Goal: Navigation & Orientation: Find specific page/section

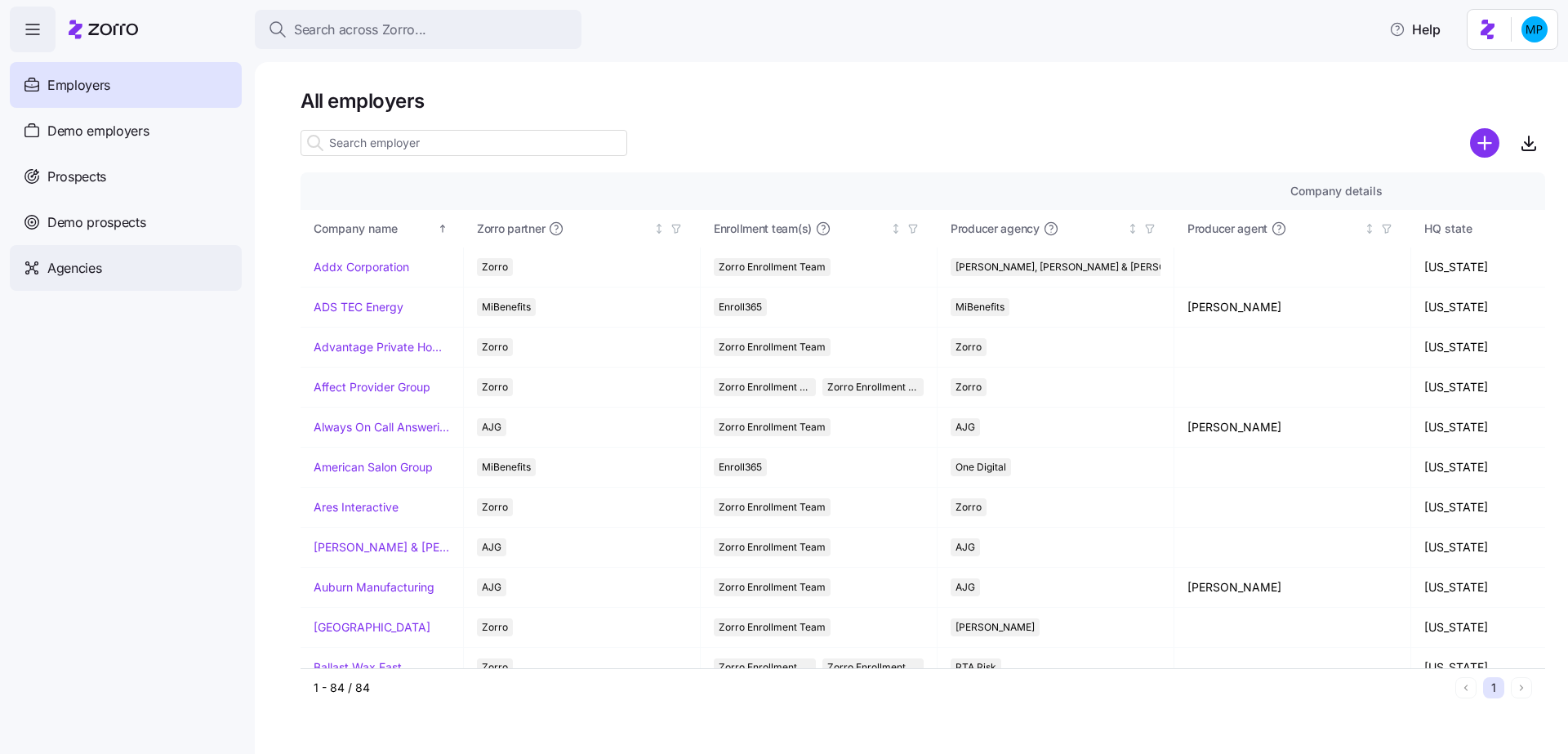
click at [101, 274] on span "Agencies" at bounding box center [74, 269] width 54 height 21
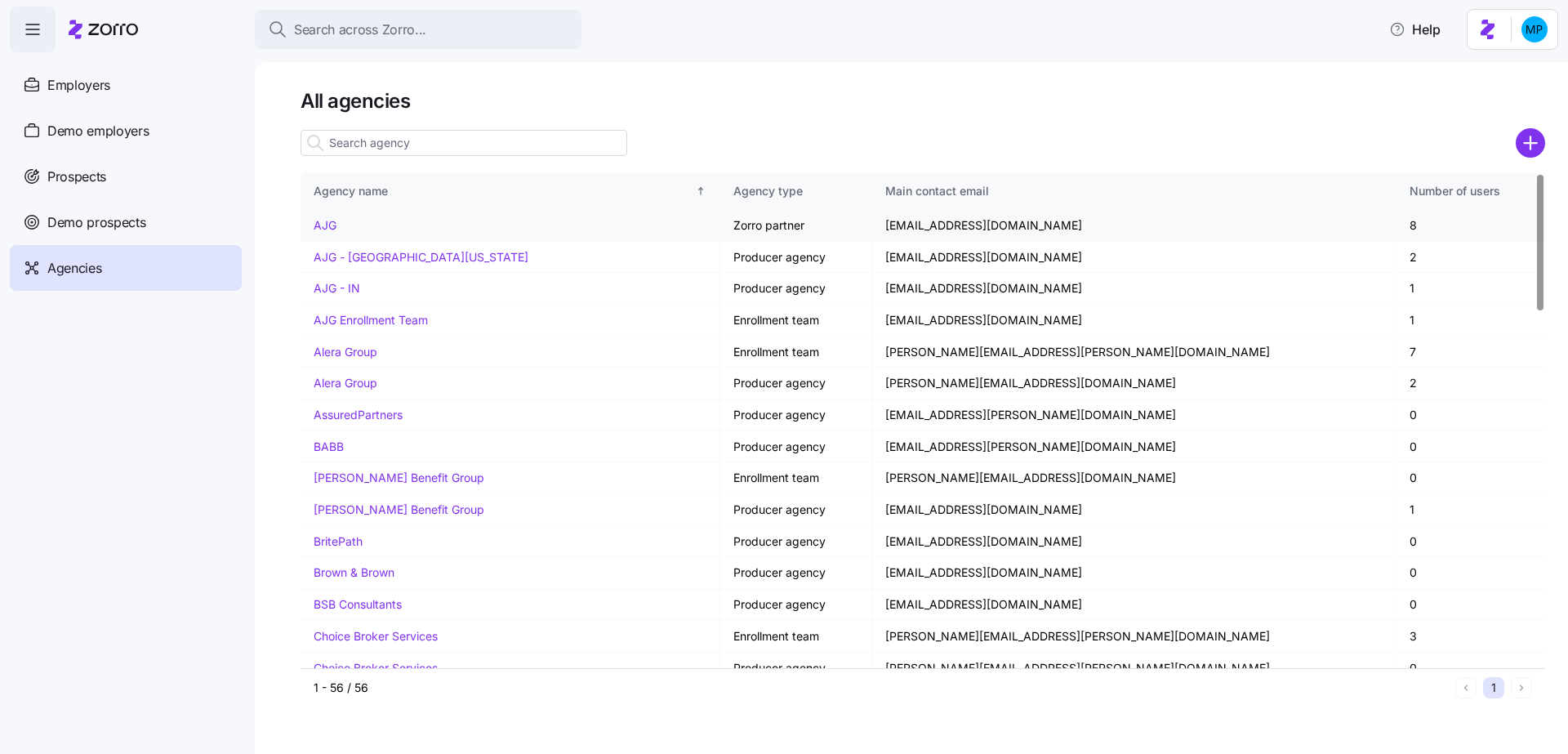
click at [331, 224] on link "AJG" at bounding box center [325, 225] width 22 height 14
click at [133, 88] on div "Employers" at bounding box center [125, 85] width 232 height 46
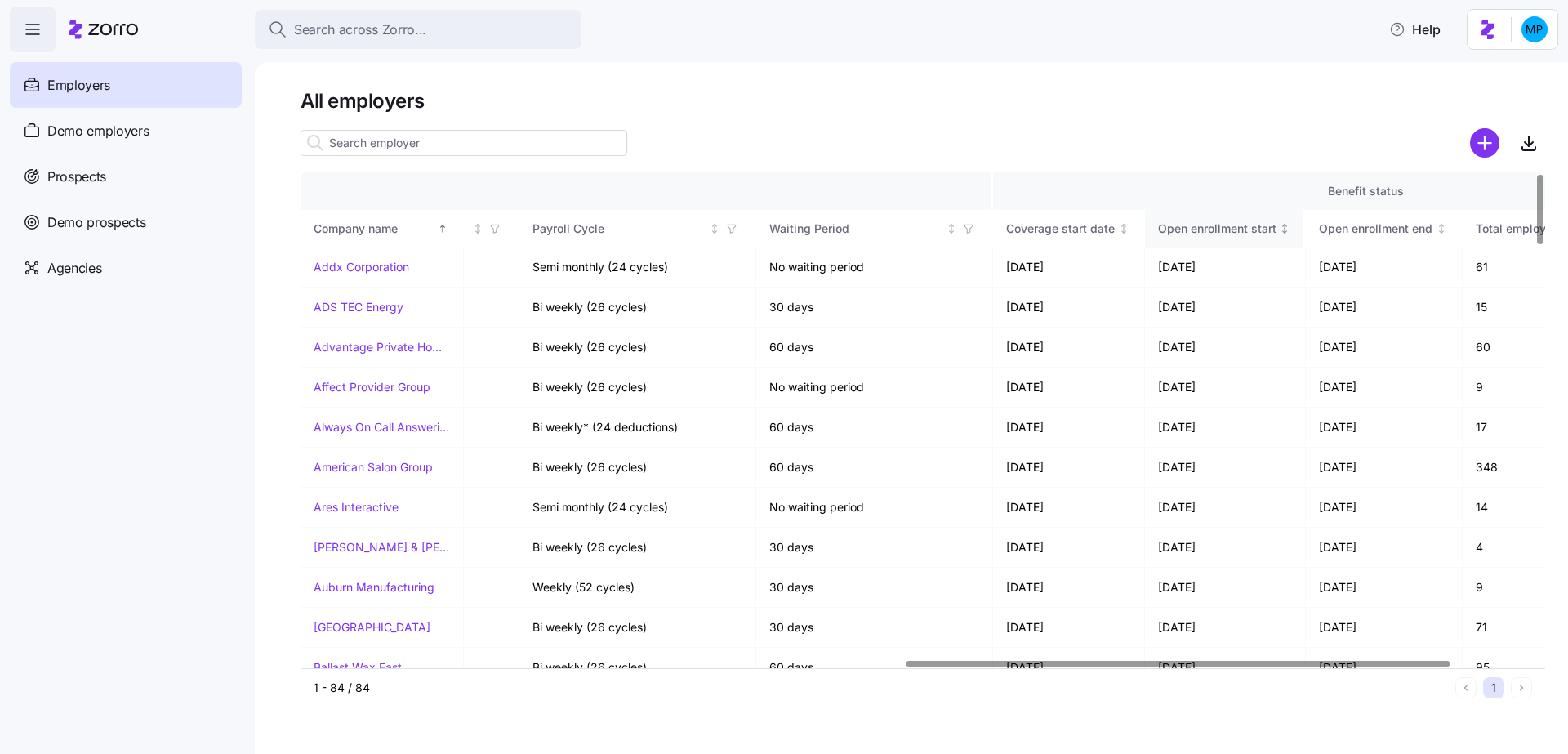
scroll to position [0, 1562]
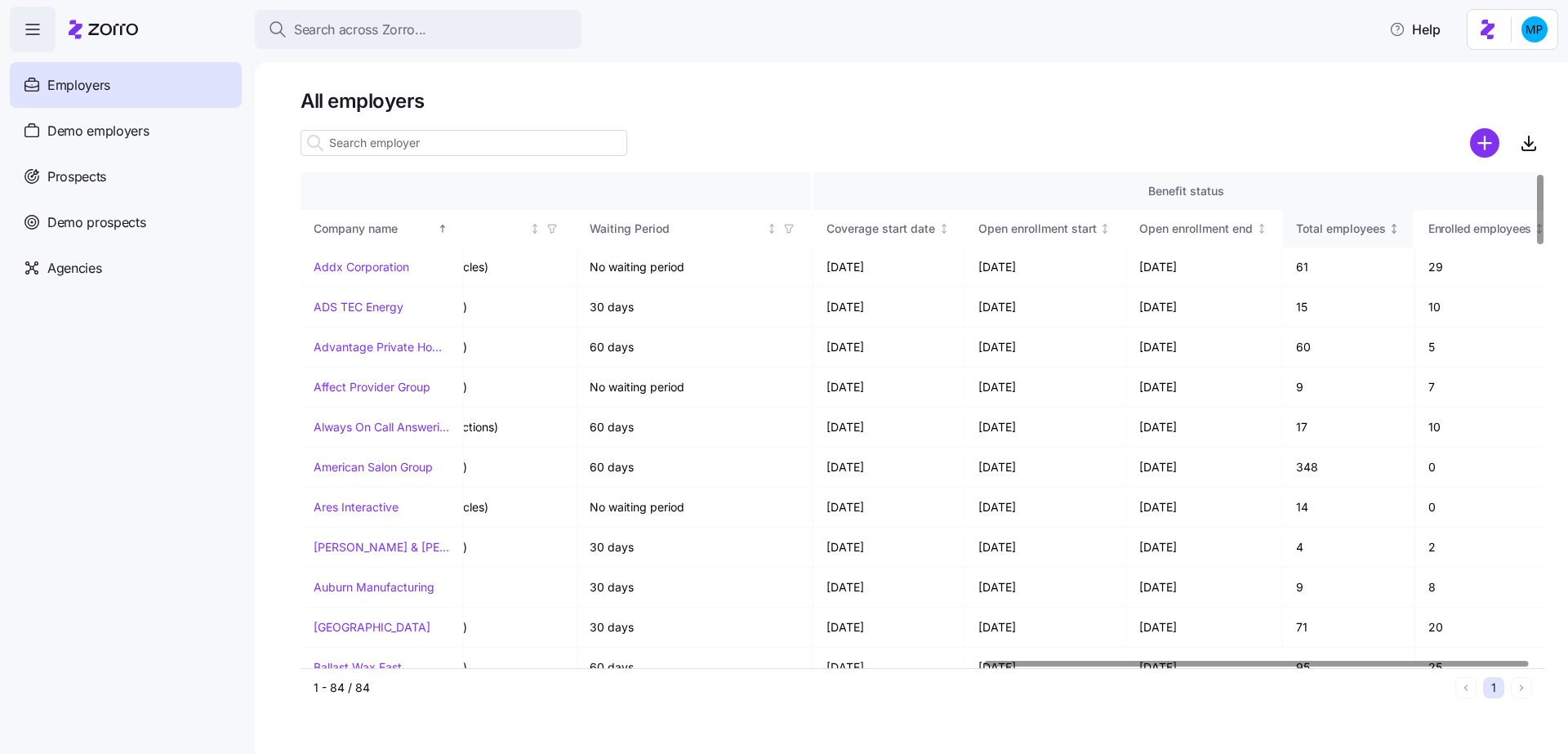
click at [1359, 225] on div "Total employees" at bounding box center [1341, 228] width 90 height 18
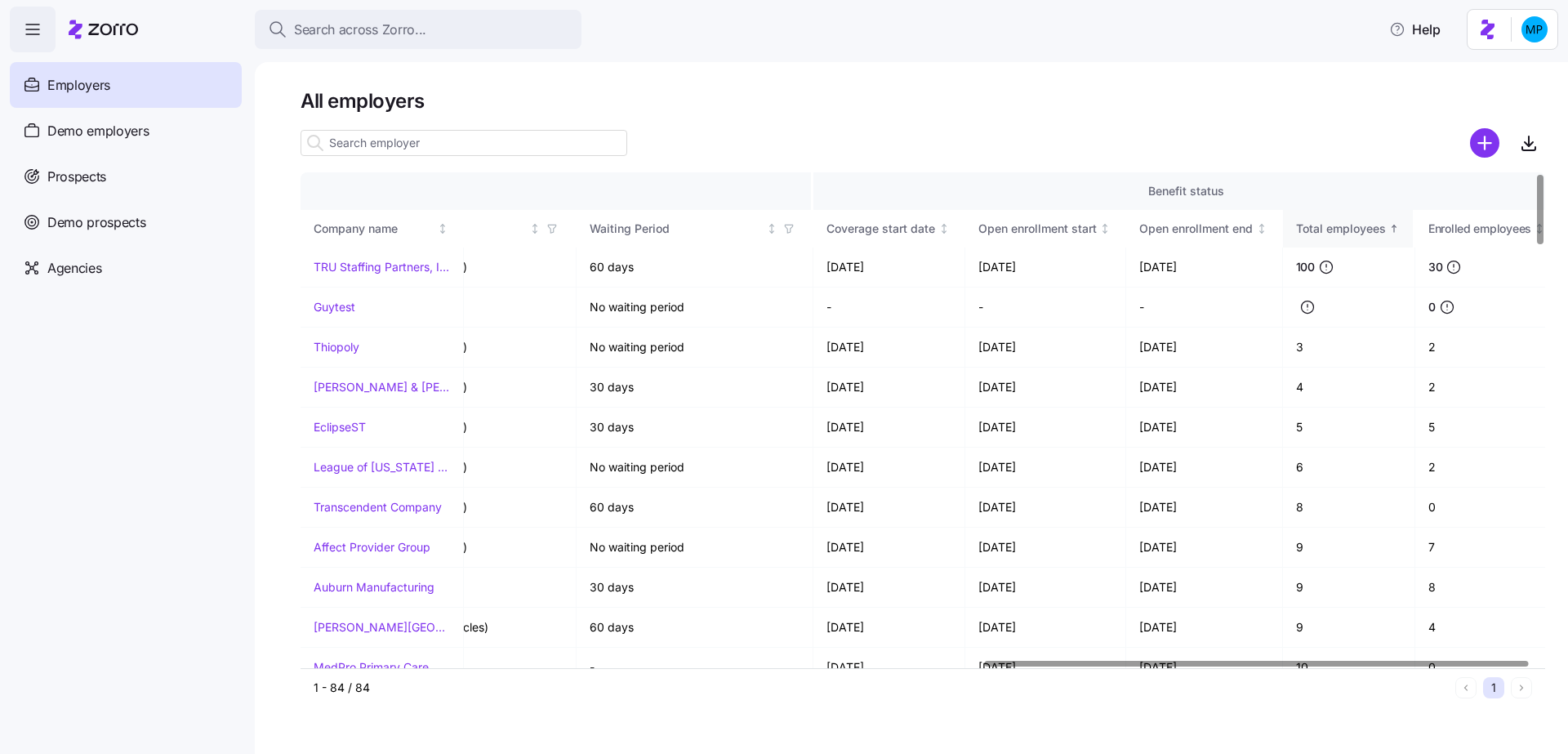
click at [1359, 225] on div "Total employees" at bounding box center [1341, 228] width 90 height 18
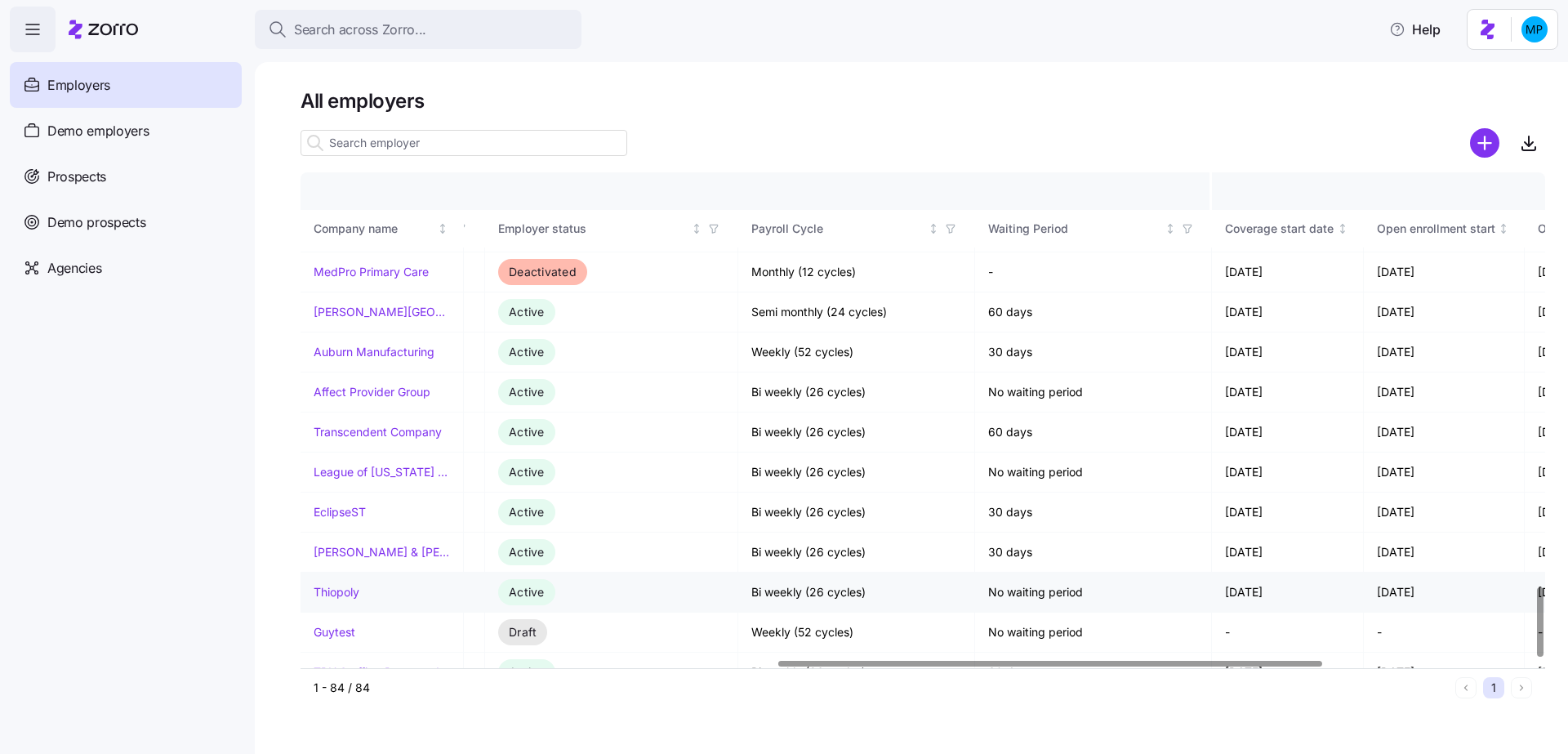
scroll to position [2918, 1006]
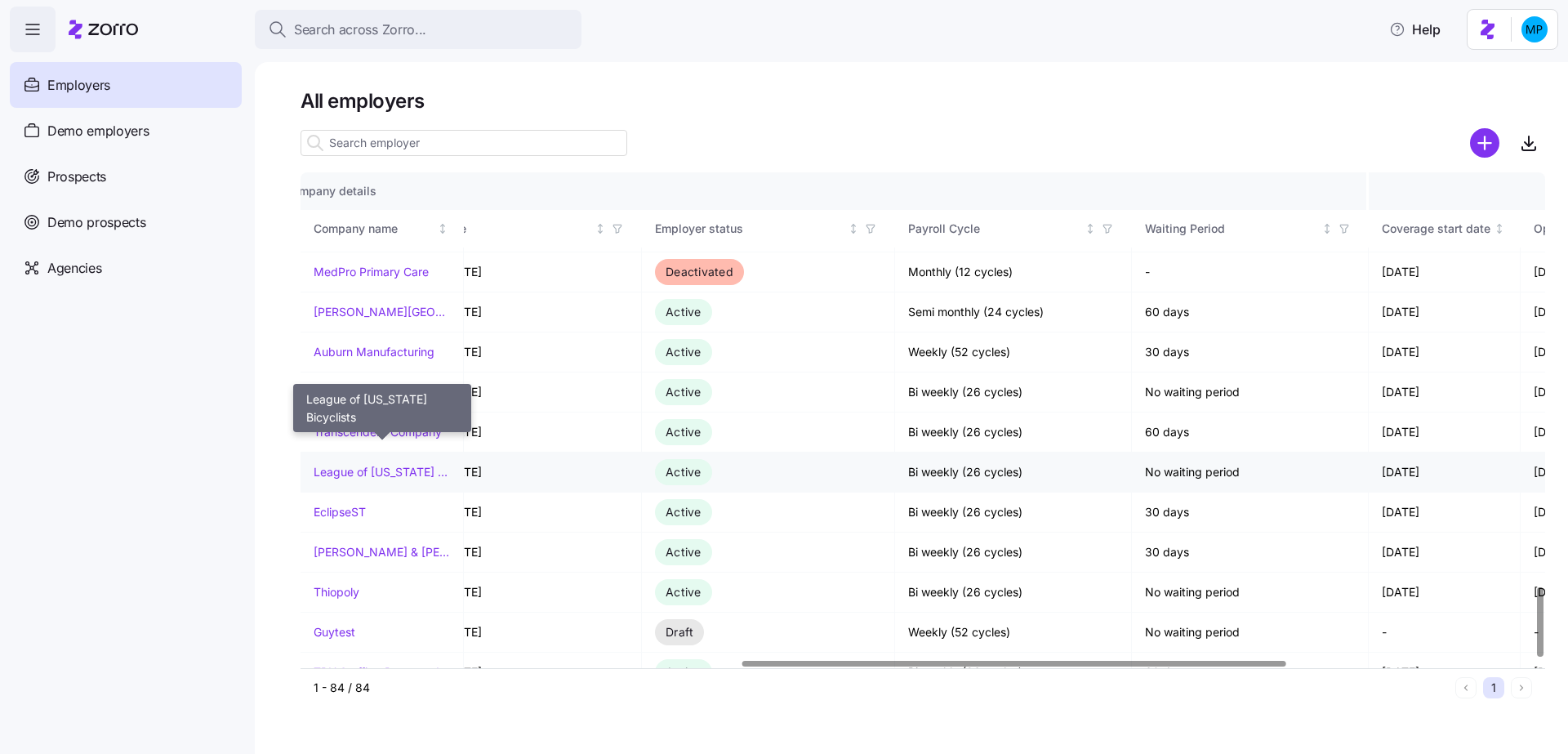
click at [419, 464] on link "League of [US_STATE] Bicyclists" at bounding box center [382, 472] width 136 height 16
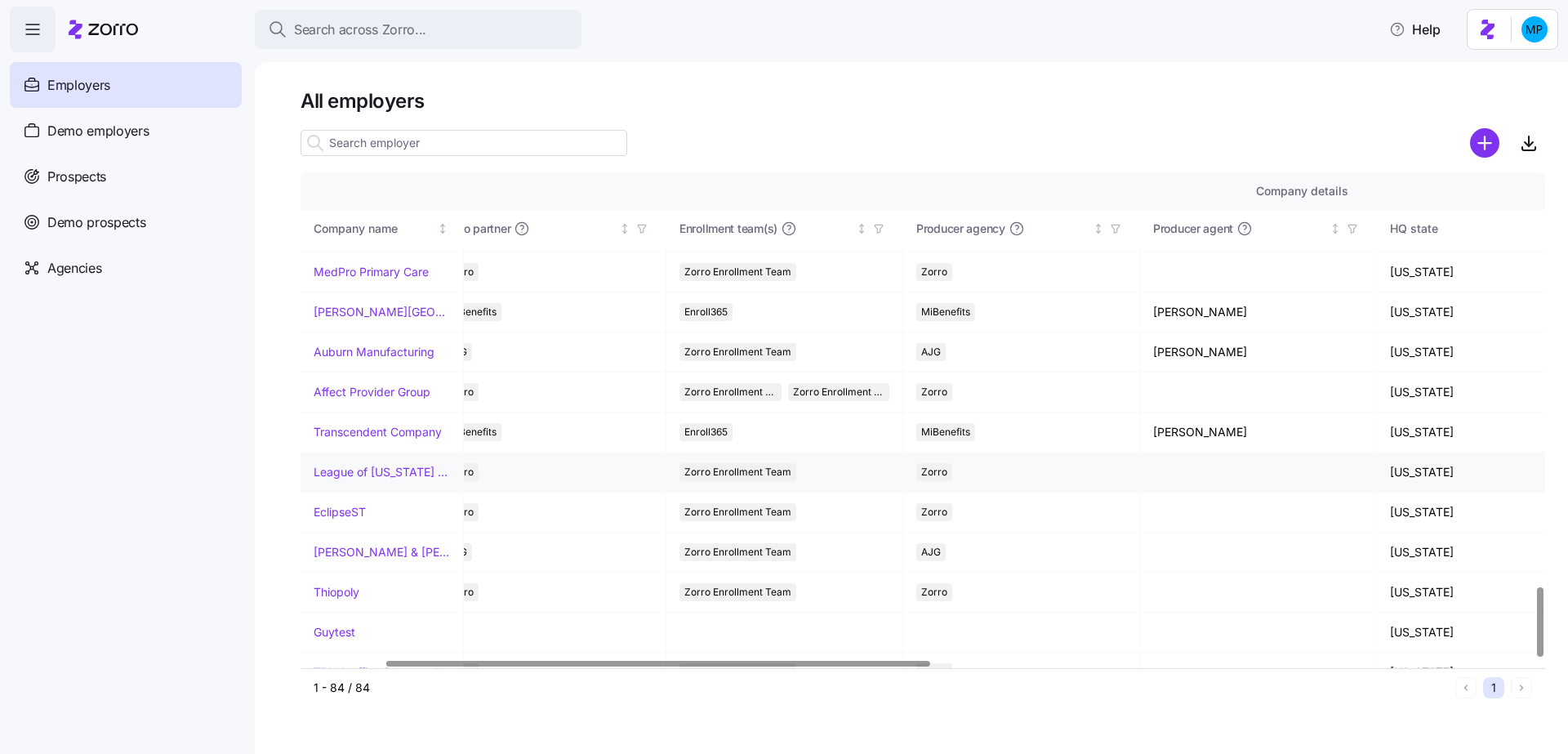
scroll to position [2918, 0]
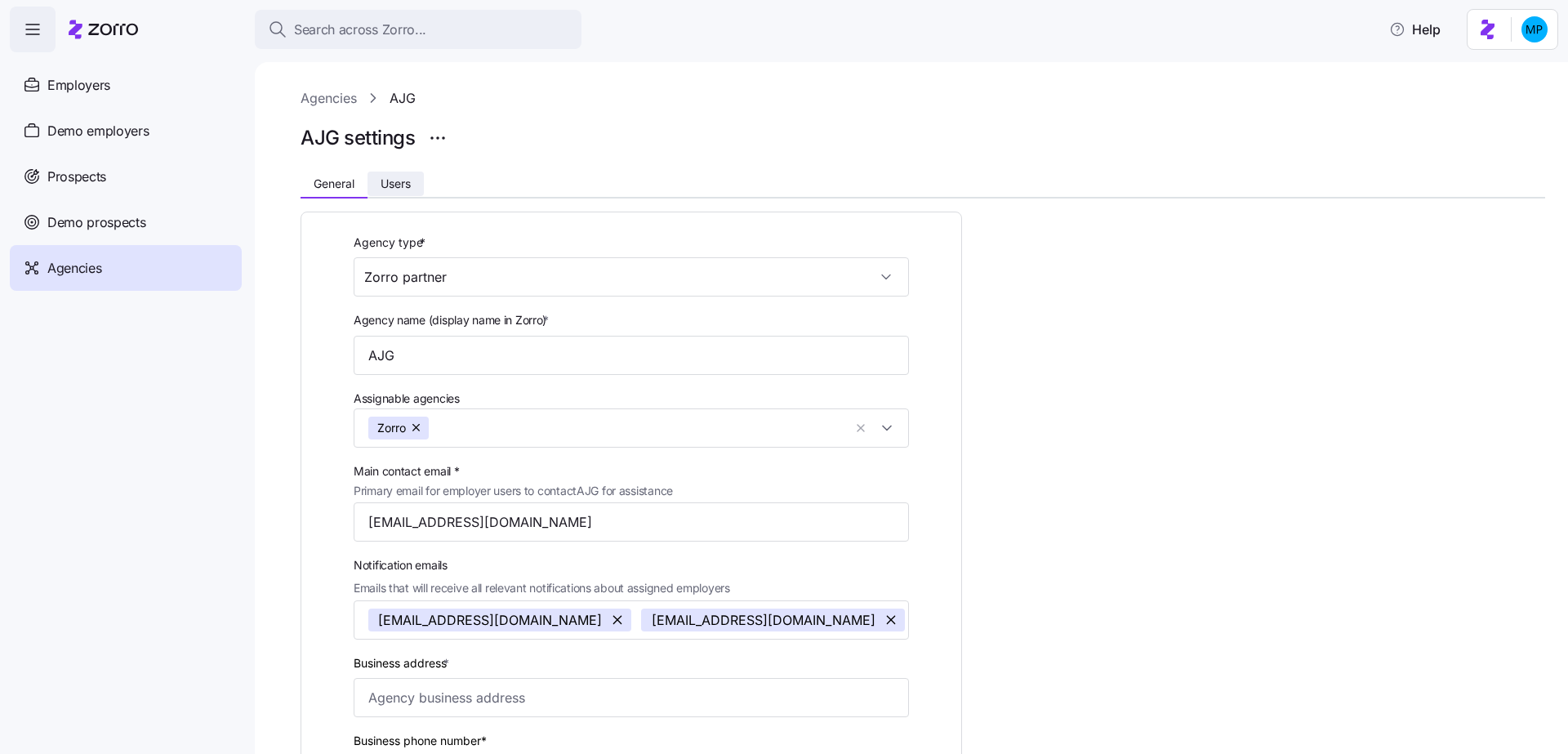
click at [410, 181] on span "Users" at bounding box center [395, 183] width 30 height 11
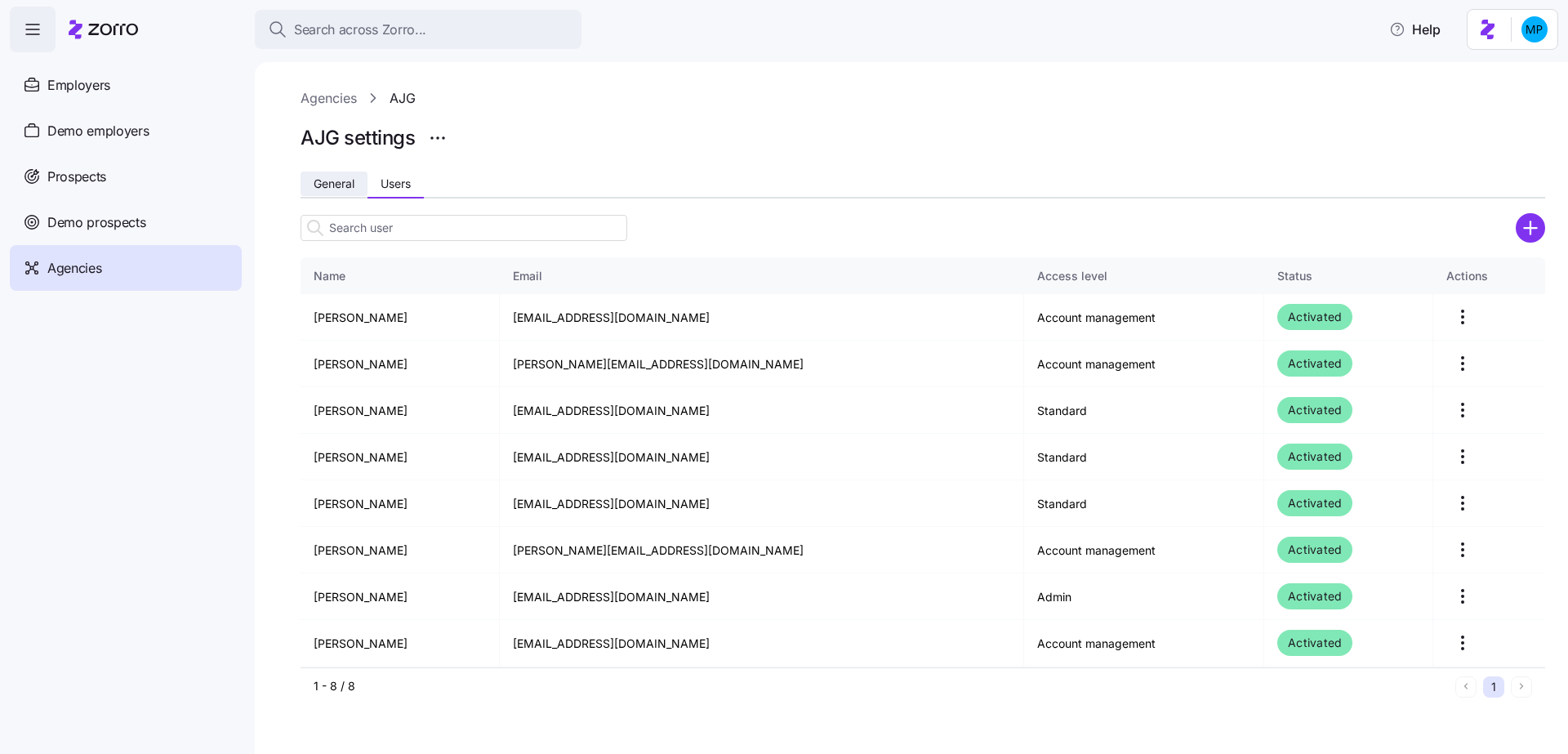
click at [362, 183] on button "General" at bounding box center [334, 184] width 67 height 24
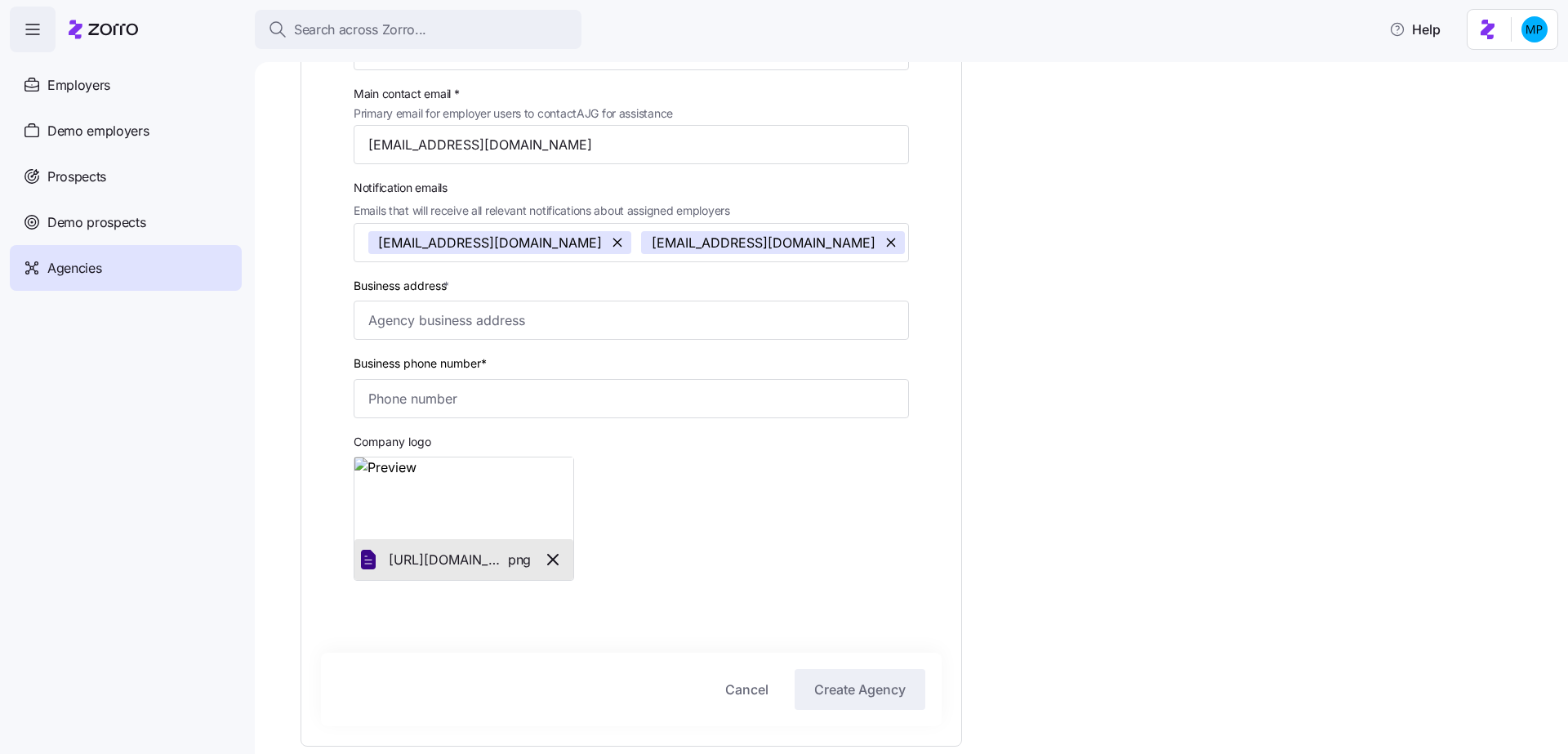
scroll to position [471, 0]
